Goal: Task Accomplishment & Management: Manage account settings

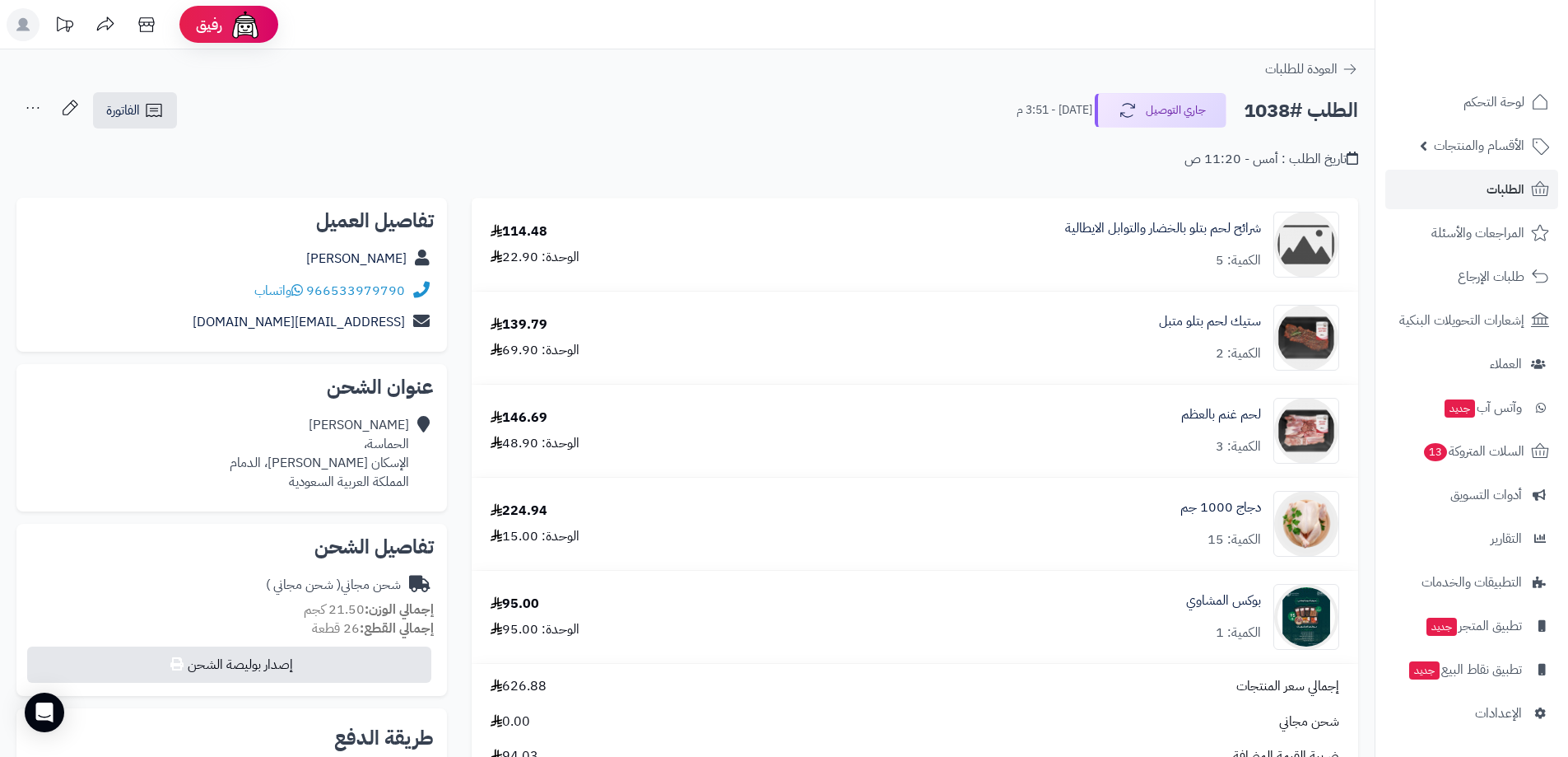
click at [432, 152] on div "تاريخ الطلب : أمس - 11:20 ص" at bounding box center [687, 149] width 1342 height 39
click at [1149, 196] on icon at bounding box center [1540, 188] width 17 height 14
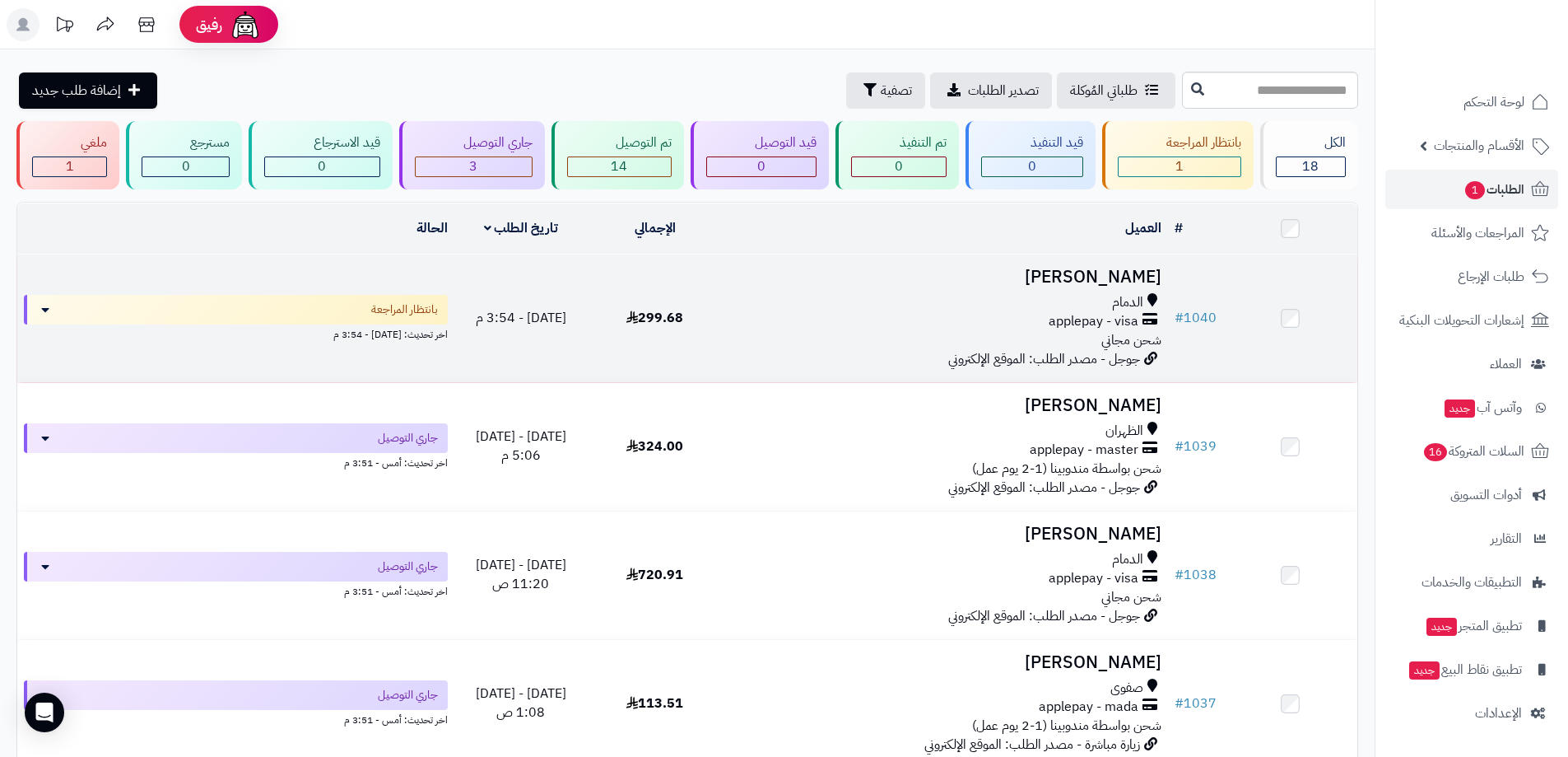
click at [648, 311] on span "299.68" at bounding box center [654, 317] width 57 height 19
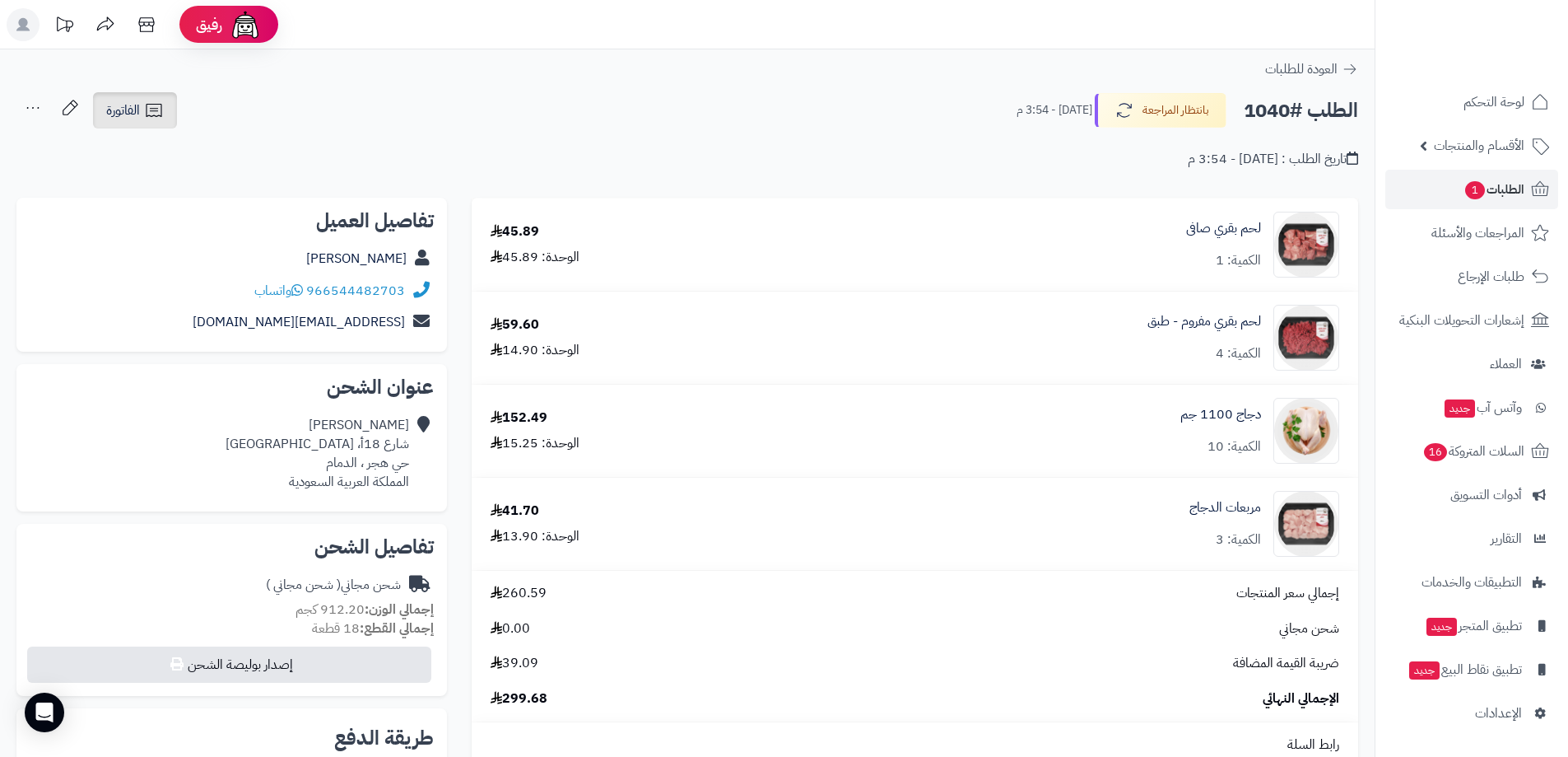
click at [146, 111] on icon at bounding box center [153, 110] width 19 height 19
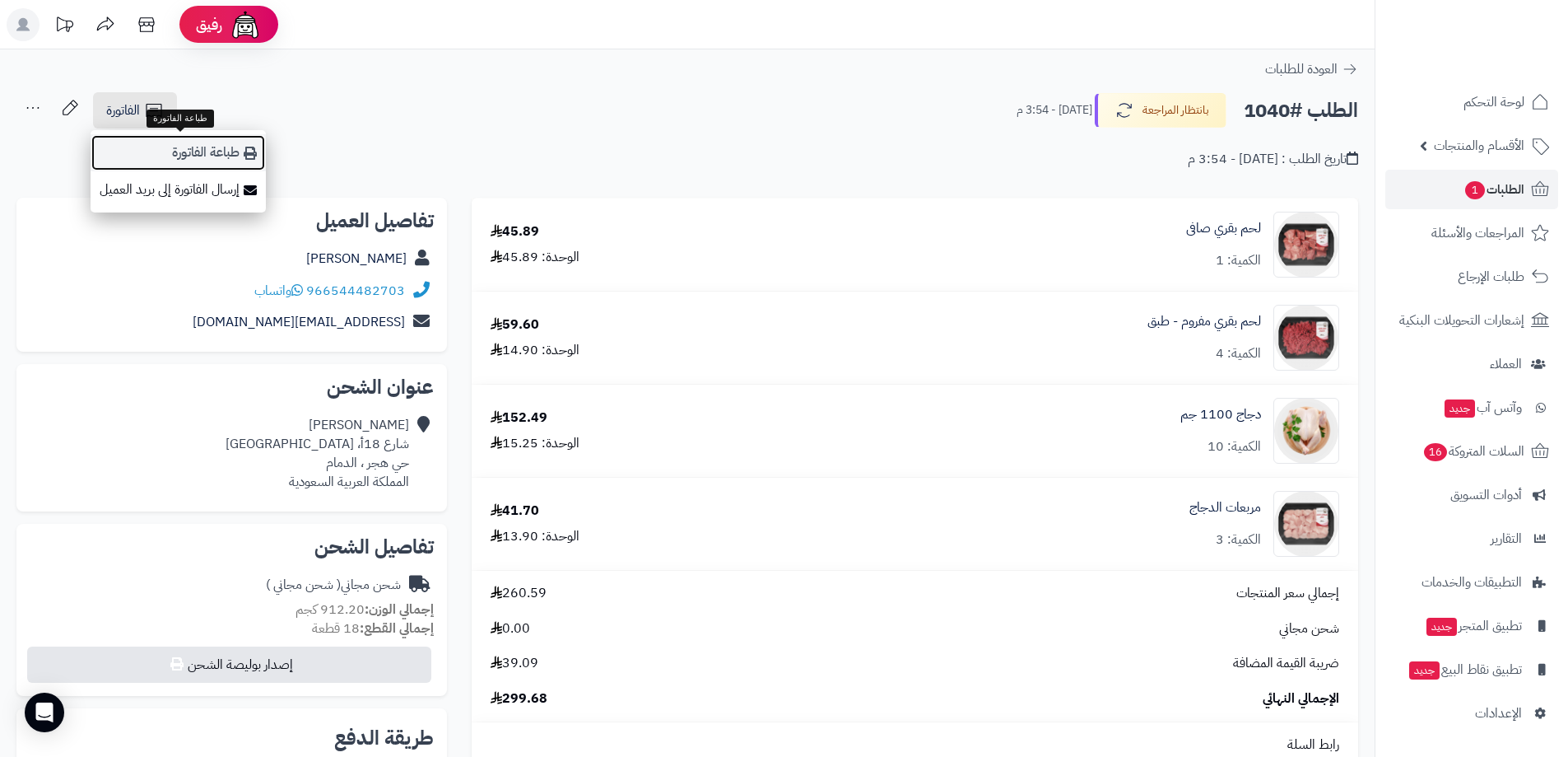
click at [215, 155] on link "طباعة الفاتورة" at bounding box center [178, 152] width 175 height 37
